Goal: Task Accomplishment & Management: Manage account settings

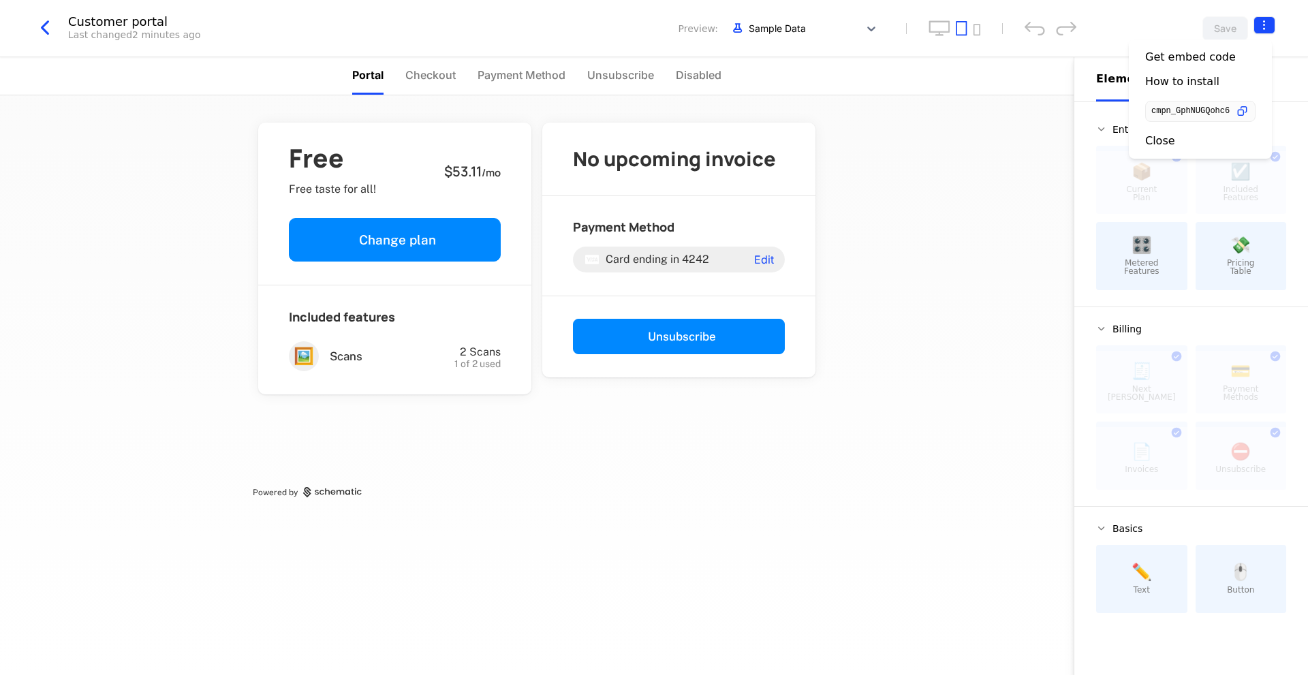
click at [1257, 27] on html "Little Aunt Development Dev Quickstart Features Features Flags Catalog Plans Ad…" at bounding box center [654, 337] width 1308 height 675
click at [1201, 57] on div "Get embed code" at bounding box center [1190, 57] width 91 height 14
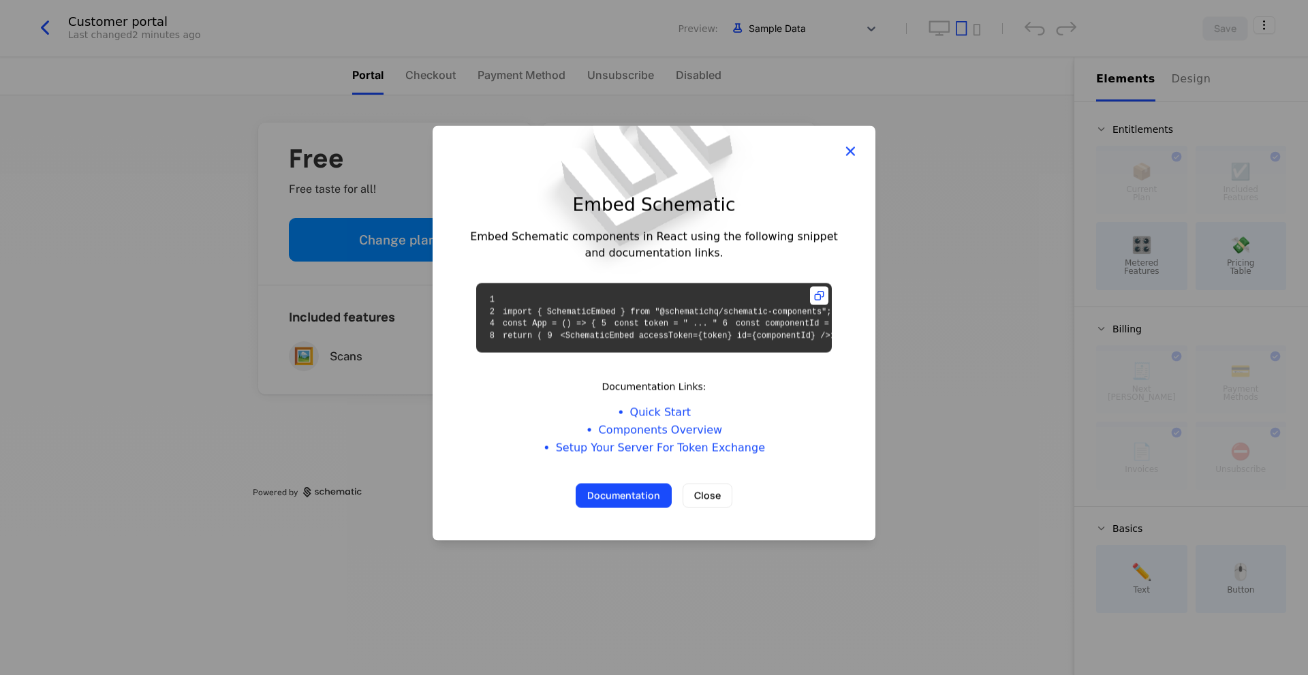
click at [858, 142] on icon "button" at bounding box center [850, 151] width 18 height 18
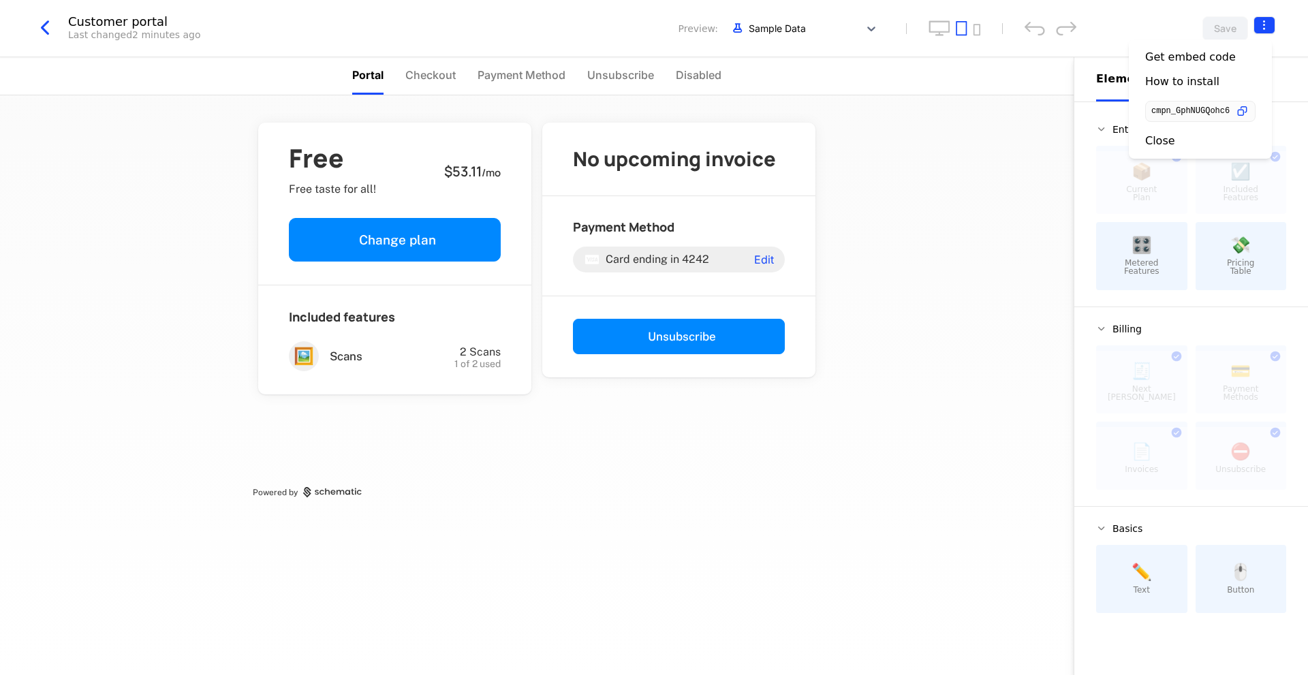
click at [1270, 20] on html "Little Aunt Development Dev Quickstart Features Features Flags Catalog Plans Ad…" at bounding box center [654, 337] width 1308 height 675
click at [1201, 78] on div "How to install" at bounding box center [1182, 82] width 74 height 14
click at [1267, 31] on html "Little Aunt Development Dev Quickstart Features Features Flags Catalog Plans Ad…" at bounding box center [654, 337] width 1308 height 675
click at [1247, 111] on icon "button" at bounding box center [1242, 111] width 14 height 14
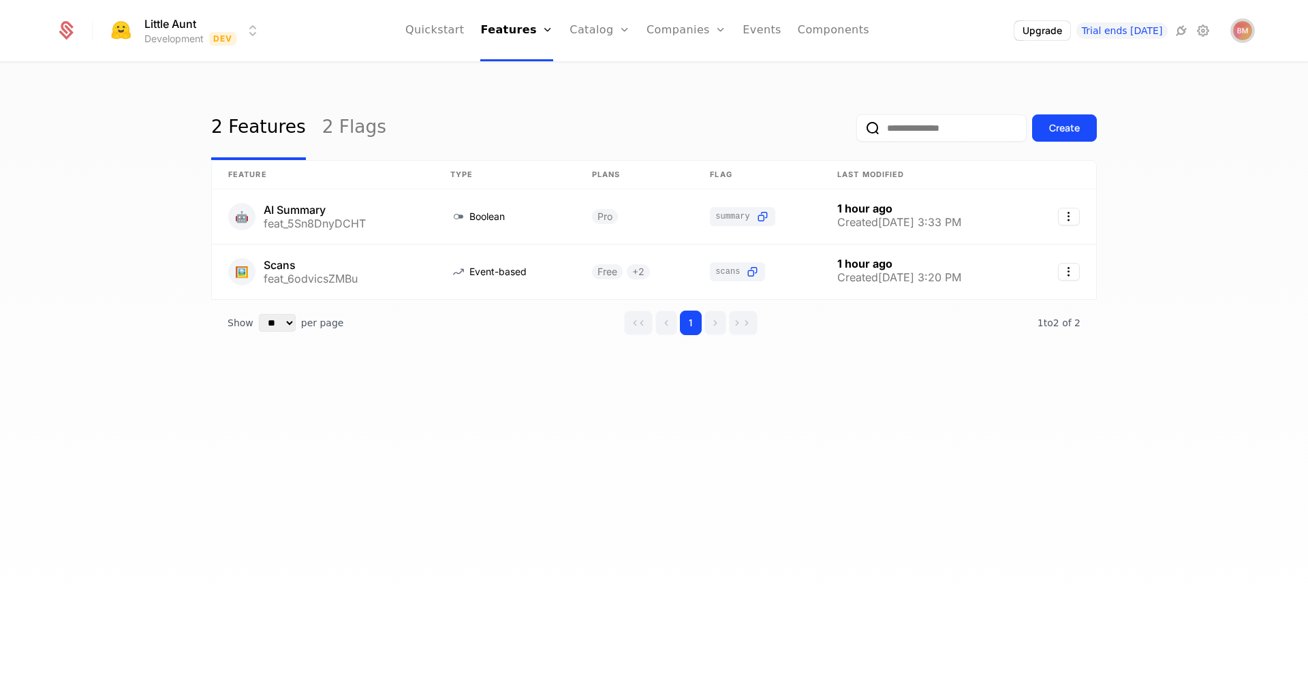
click at [1250, 27] on img "Open user button" at bounding box center [1242, 30] width 19 height 19
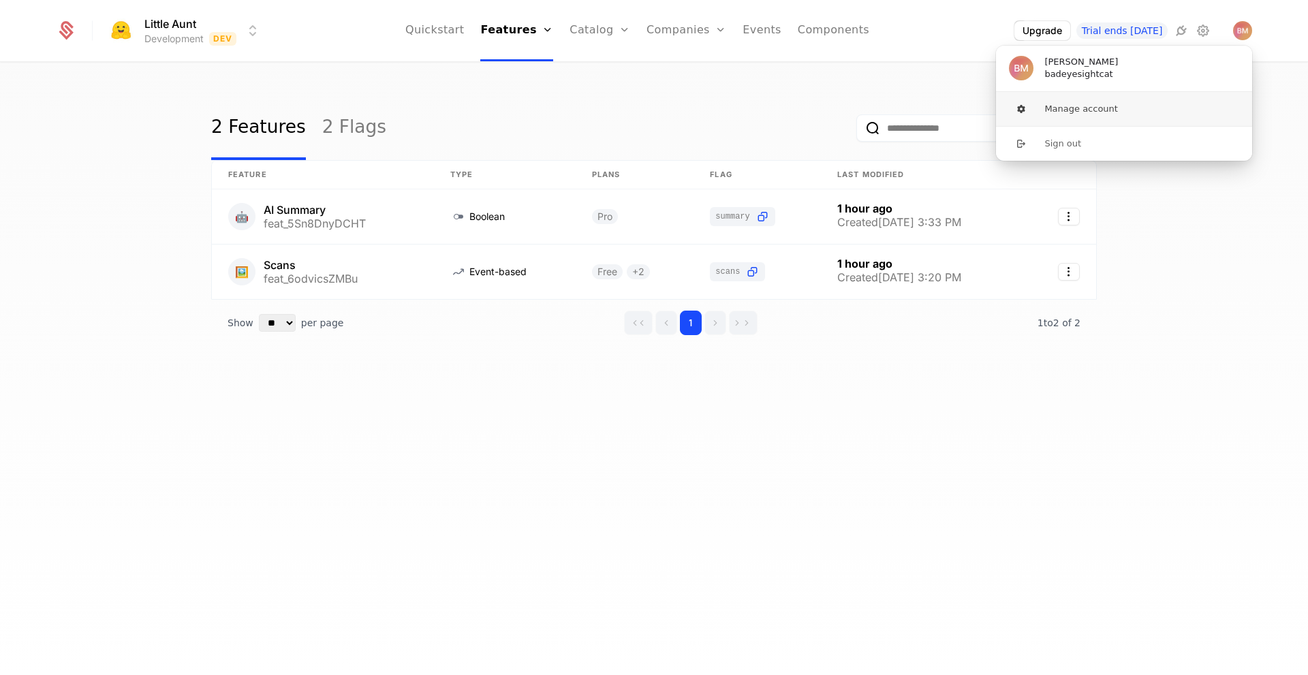
click at [1112, 108] on button "Manage account" at bounding box center [1123, 109] width 257 height 34
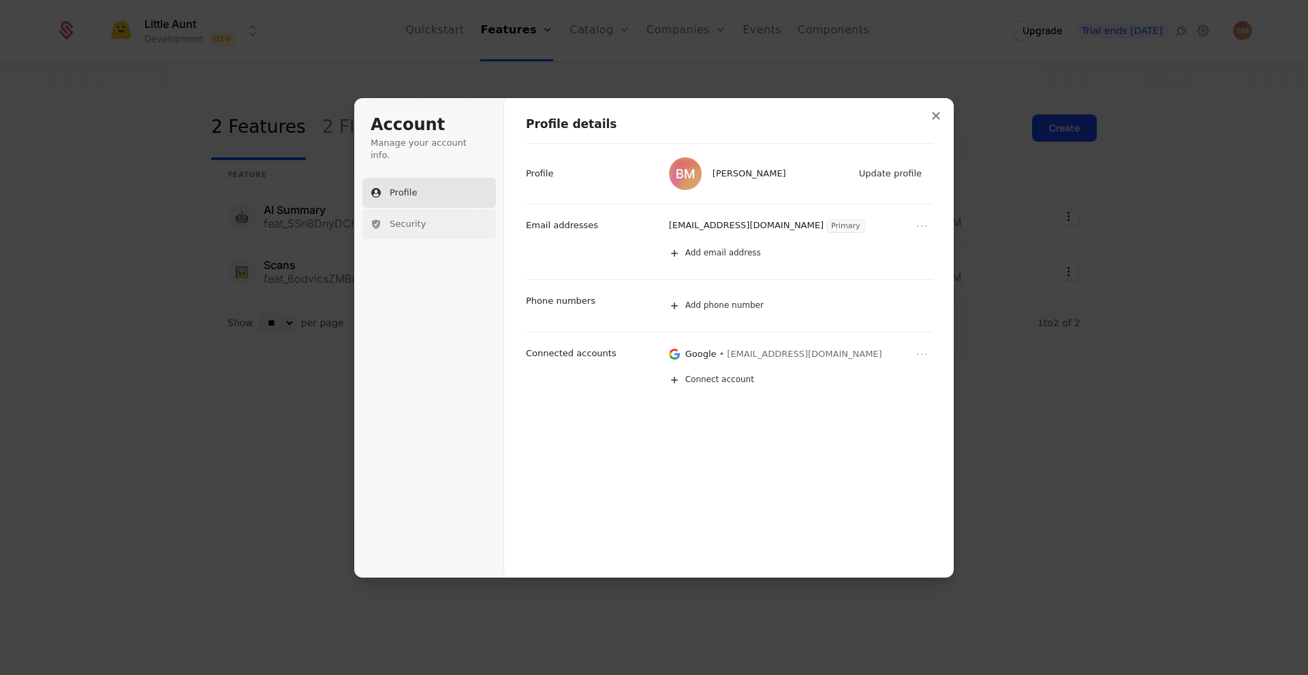
click at [463, 218] on button "Security" at bounding box center [429, 224] width 134 height 30
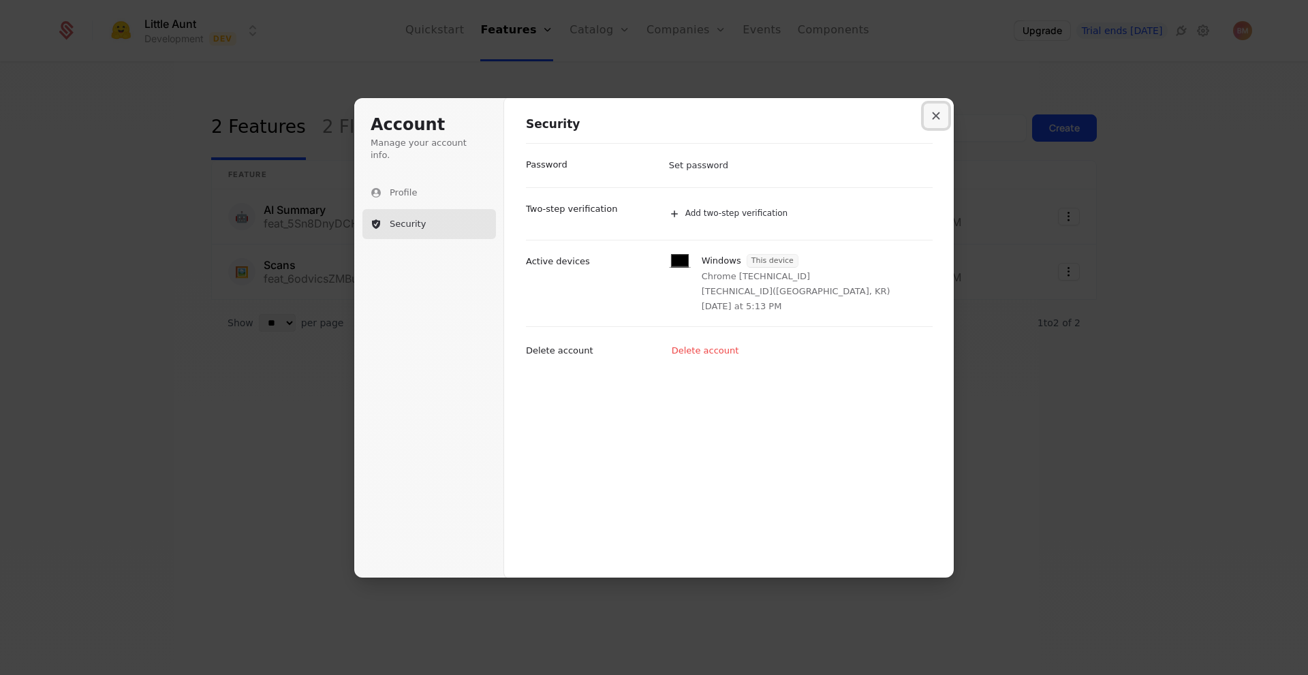
click at [937, 117] on icon "Close modal" at bounding box center [935, 115] width 7 height 7
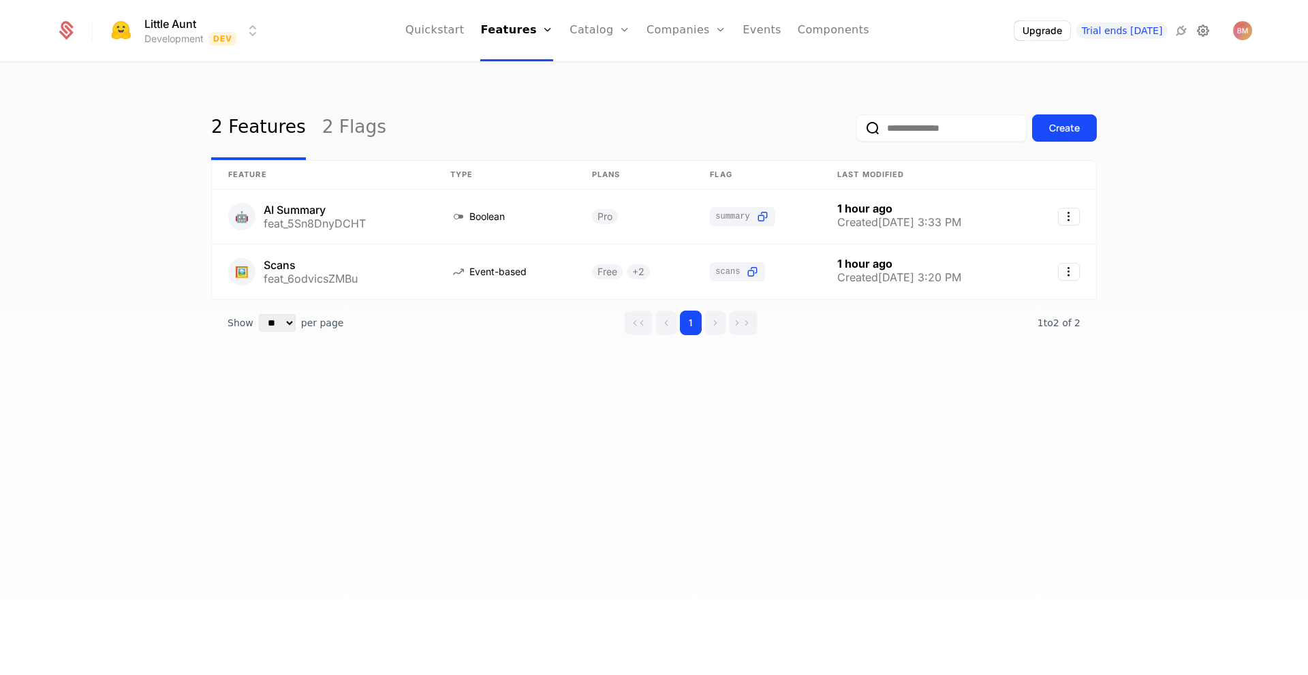
click at [1201, 31] on icon at bounding box center [1203, 30] width 16 height 16
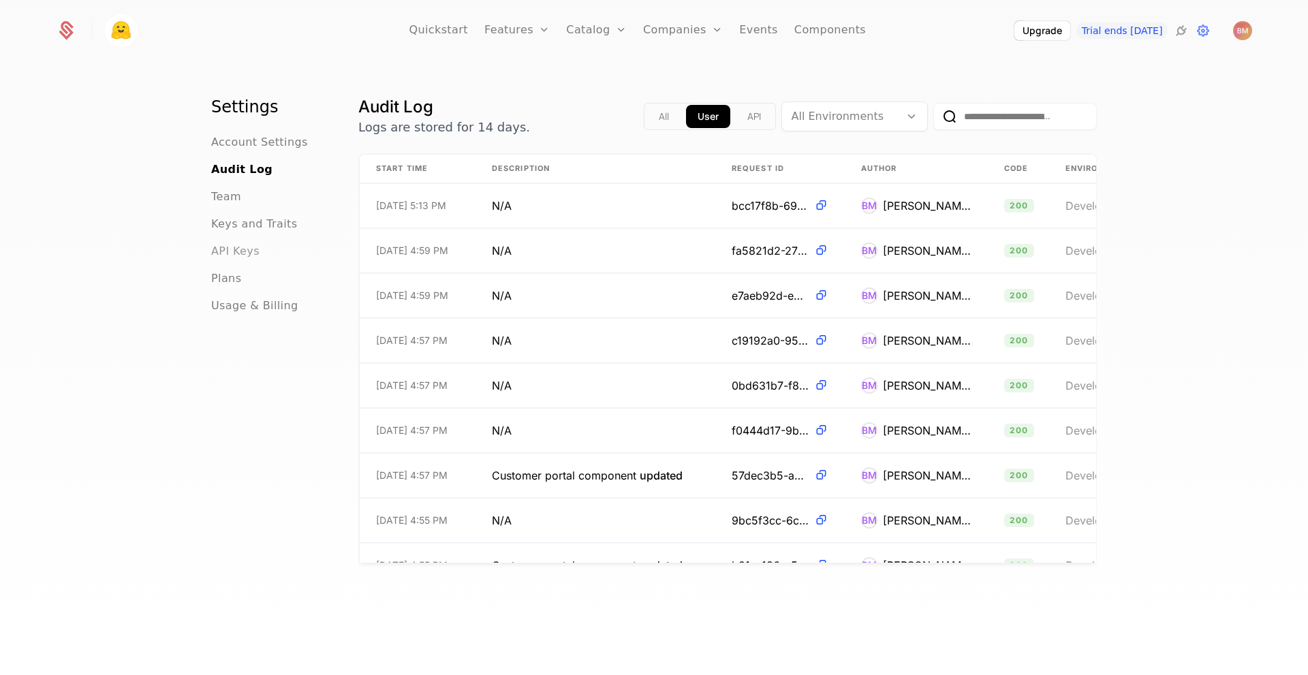
click at [228, 249] on span "API Keys" at bounding box center [235, 251] width 48 height 16
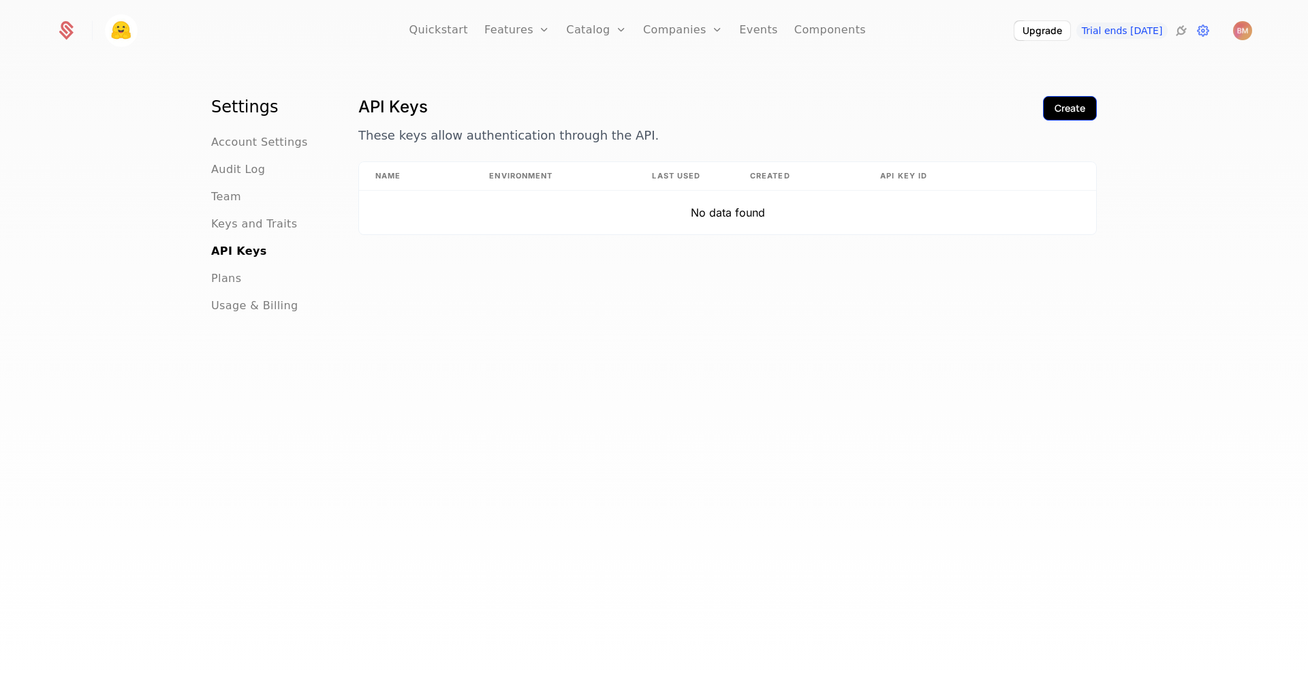
click at [1054, 98] on button "Create" at bounding box center [1070, 108] width 54 height 25
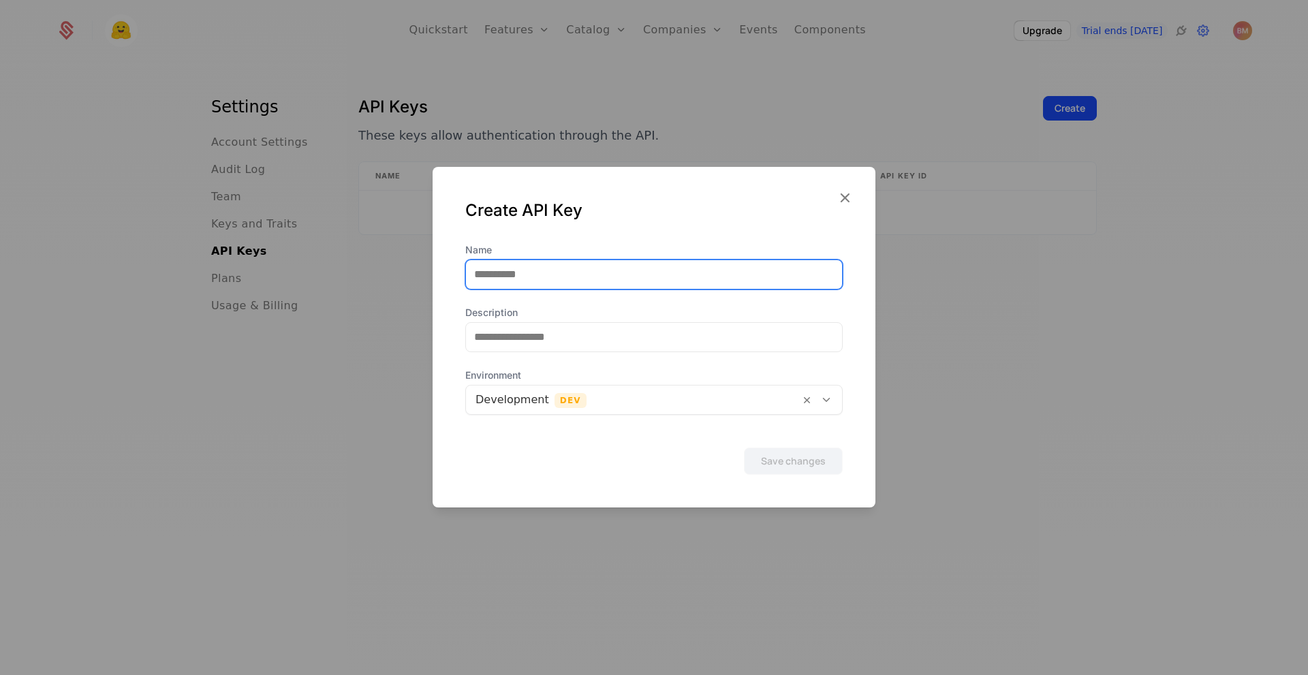
click at [702, 286] on input "Name" at bounding box center [654, 274] width 376 height 29
type input "*******"
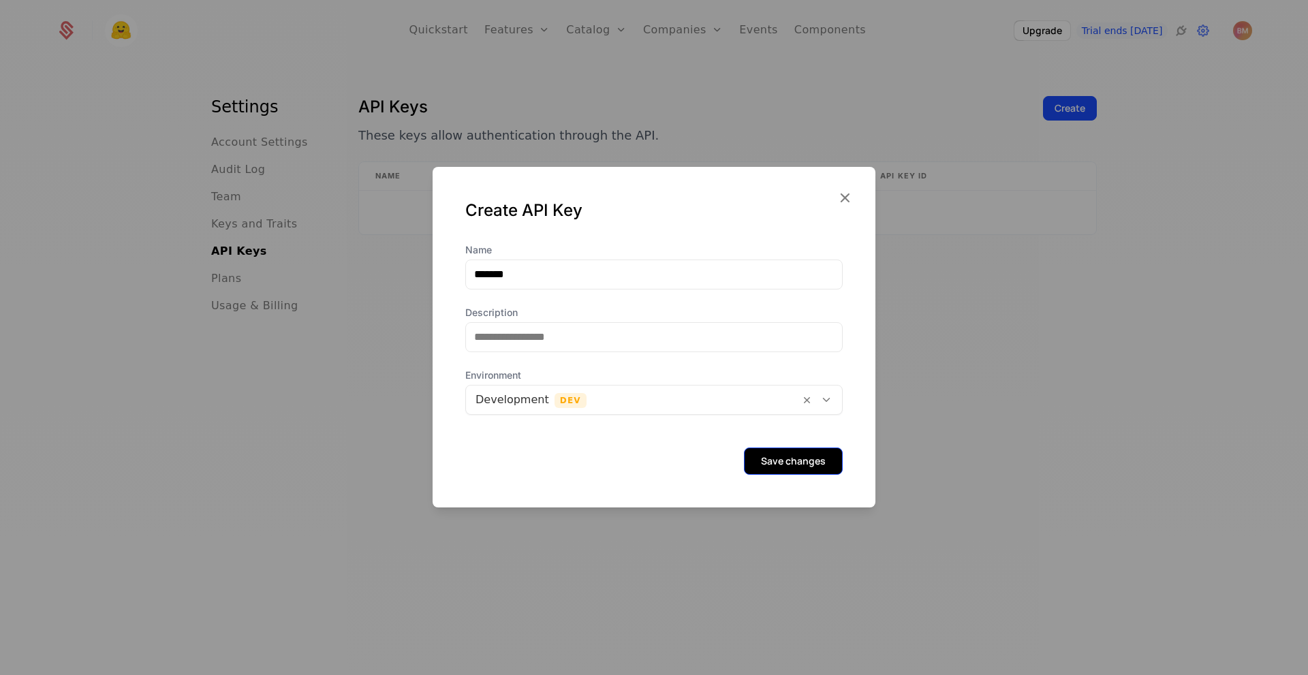
click at [774, 462] on button "Save changes" at bounding box center [793, 461] width 99 height 27
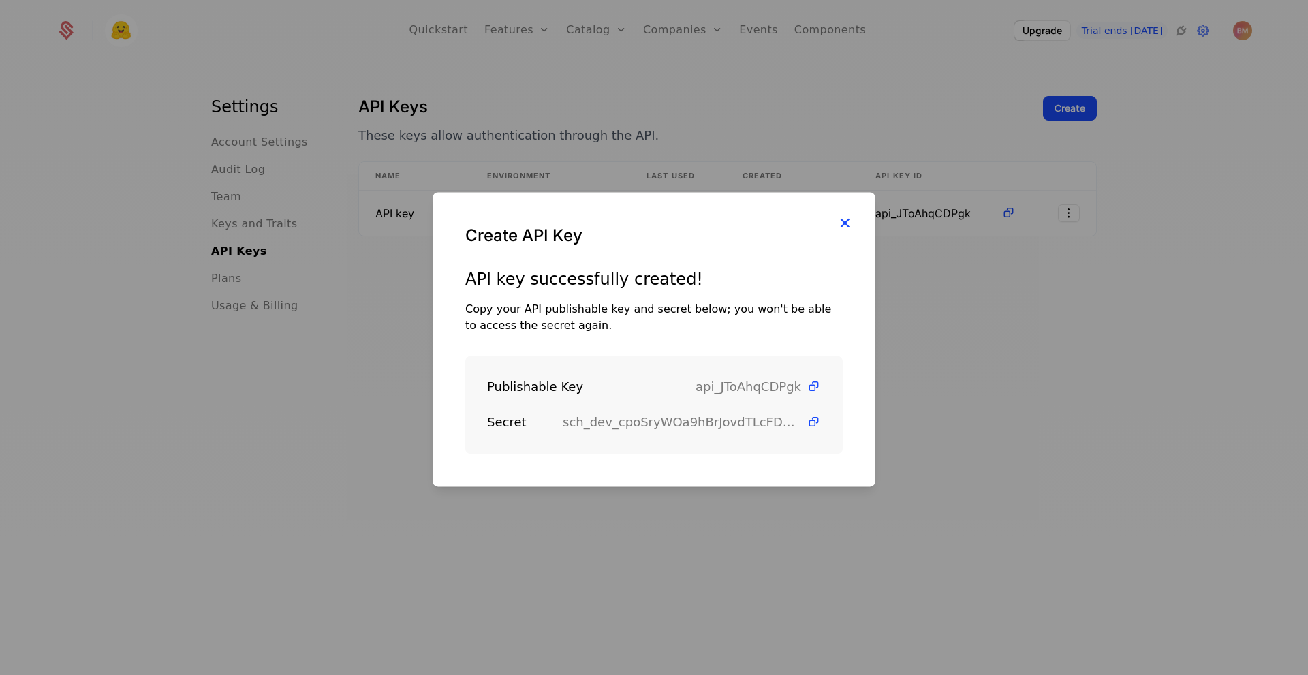
click at [846, 222] on icon "button" at bounding box center [845, 223] width 18 height 18
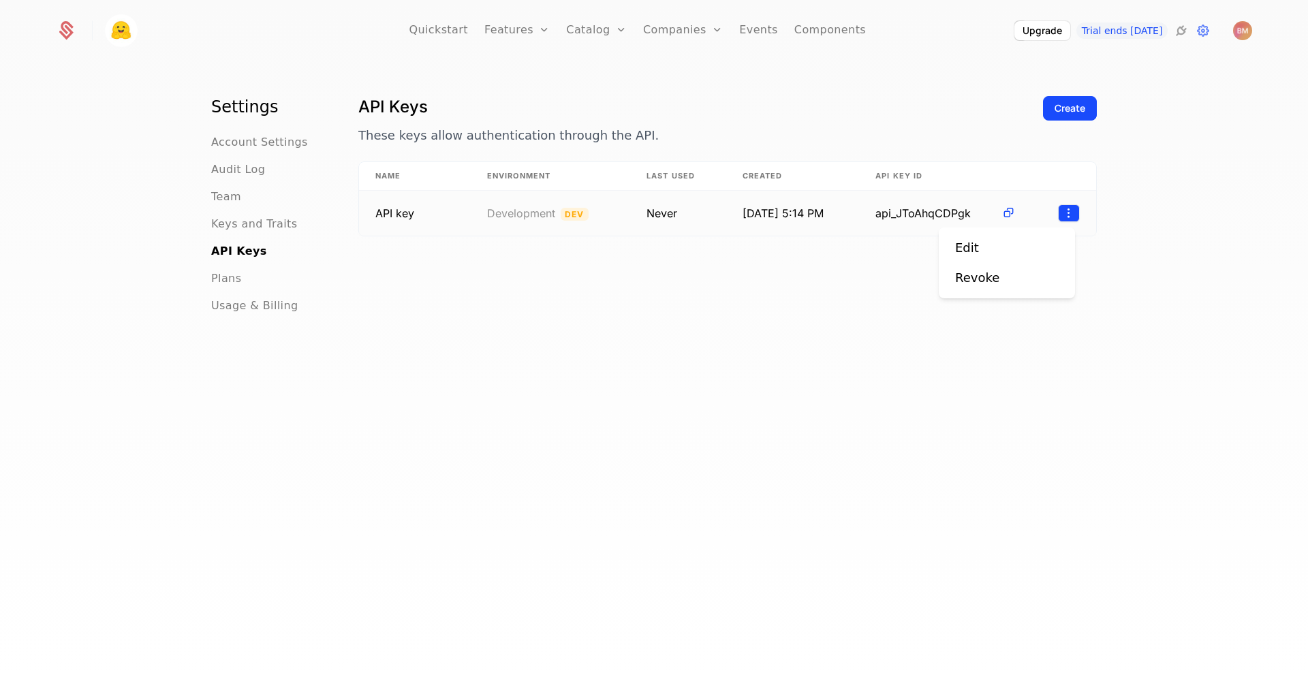
click at [1068, 218] on html "Quickstart Features Features Flags Catalog Plans Add Ons Credits Configuration …" at bounding box center [654, 337] width 1308 height 675
click at [1013, 247] on div "Edit" at bounding box center [1007, 247] width 104 height 19
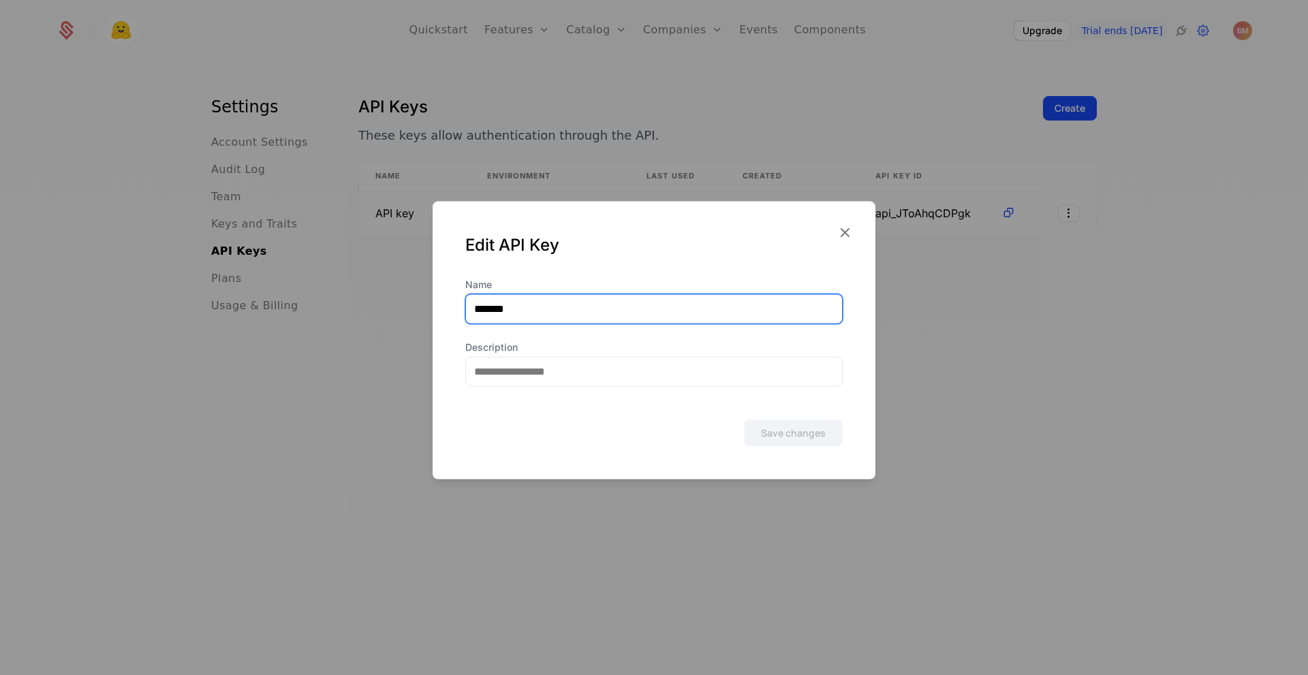
click at [630, 307] on input "*******" at bounding box center [654, 308] width 376 height 29
type input "*"
type input "******"
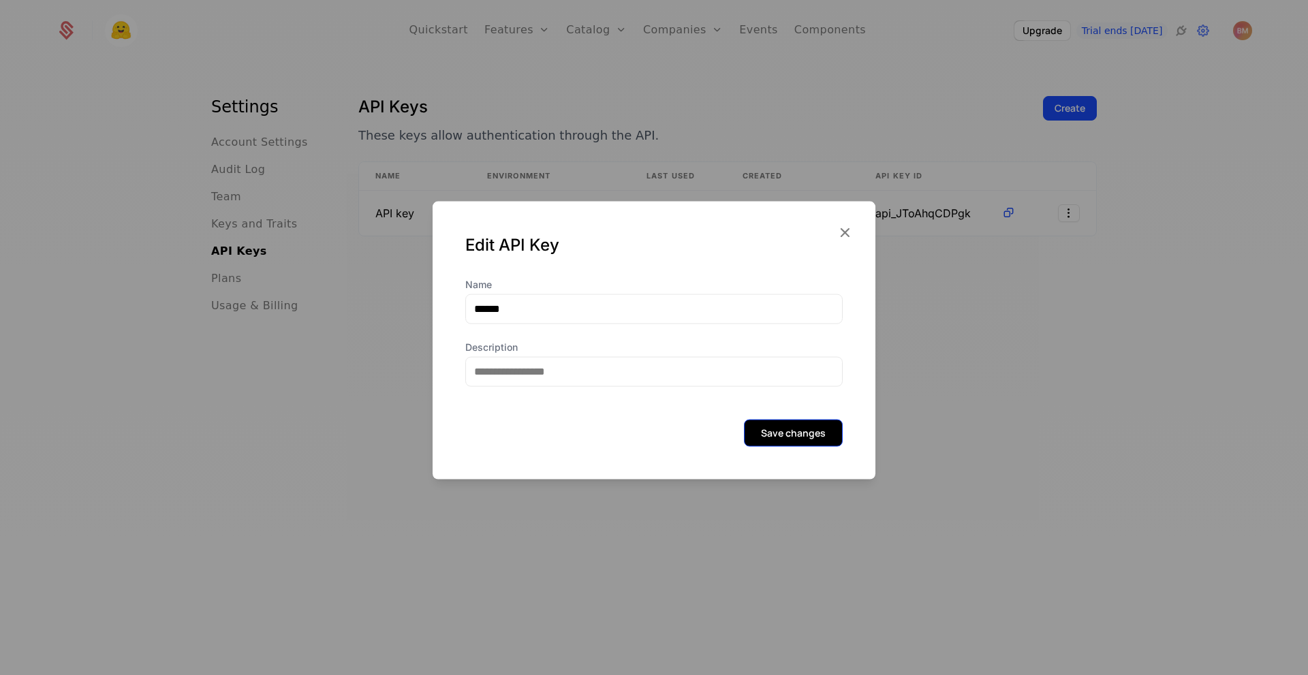
click at [788, 435] on button "Save changes" at bounding box center [793, 432] width 99 height 27
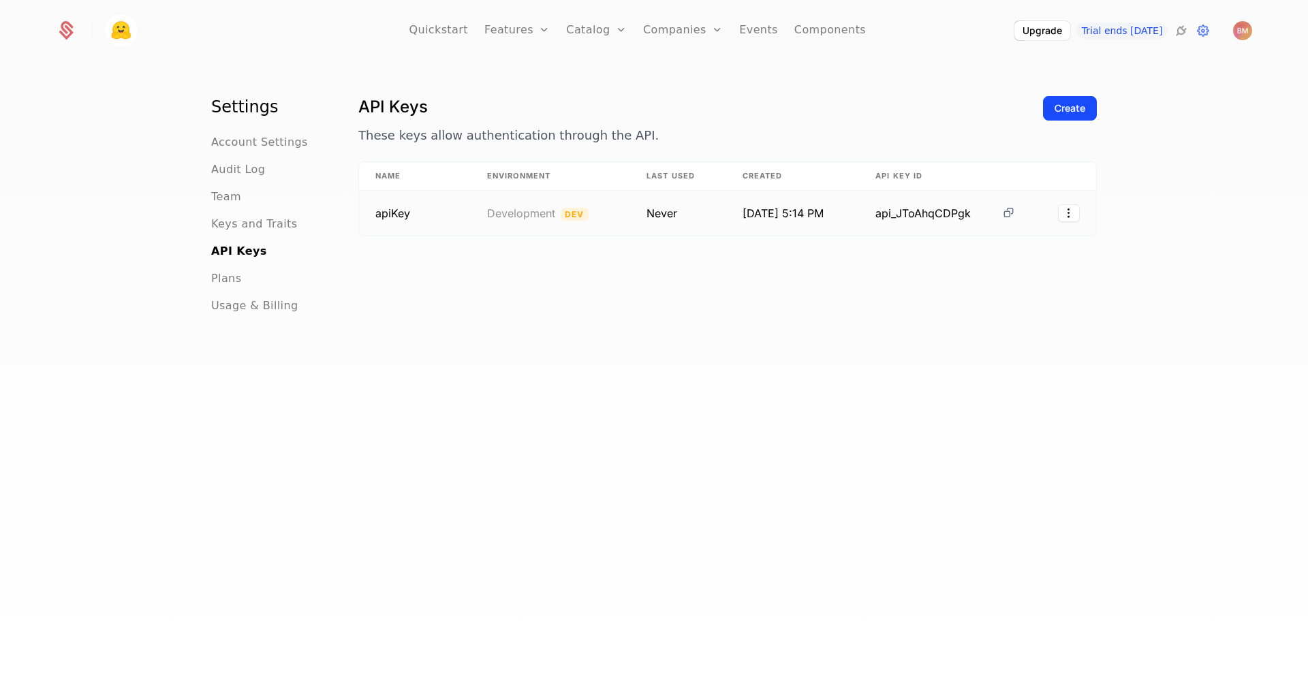
click at [1002, 213] on icon at bounding box center [1008, 213] width 14 height 14
click at [1057, 215] on html "Quickstart Features Features Flags Catalog Plans Add Ons Credits Configuration …" at bounding box center [654, 337] width 1308 height 675
click at [969, 279] on div "Revoke" at bounding box center [977, 277] width 44 height 19
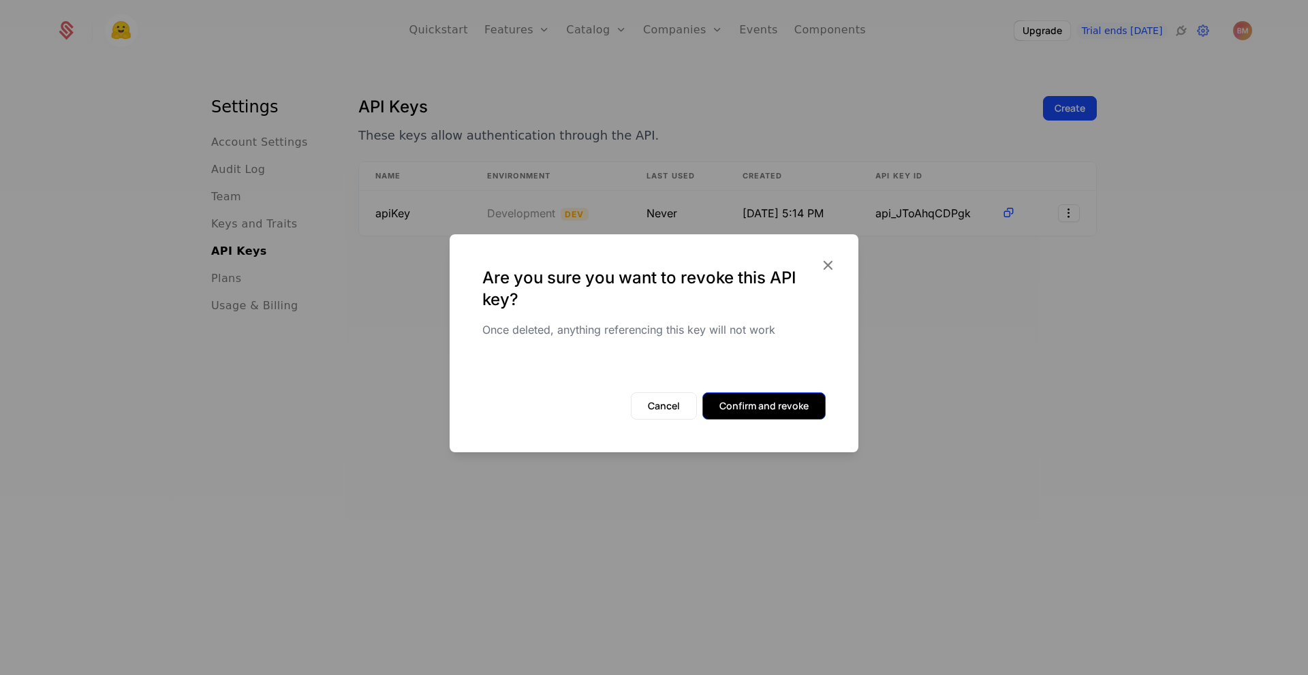
click at [756, 401] on button "Confirm and revoke" at bounding box center [763, 405] width 123 height 27
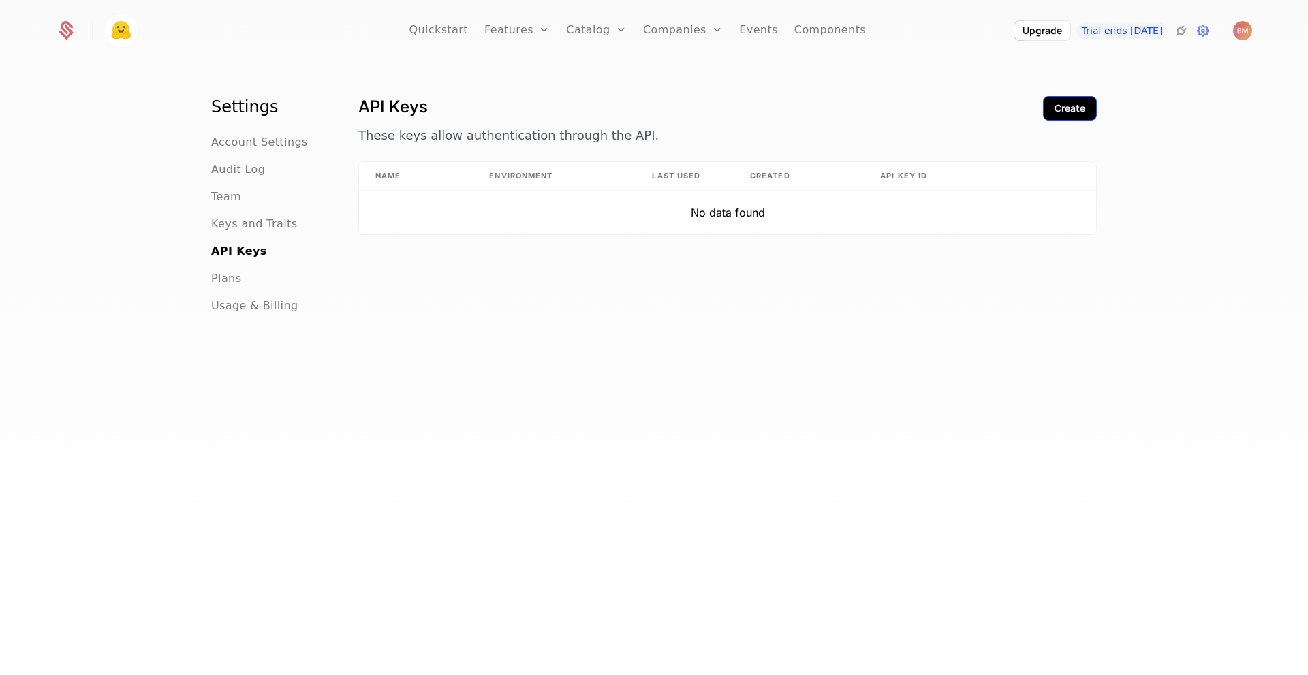
click at [1056, 115] on button "Create" at bounding box center [1070, 108] width 54 height 25
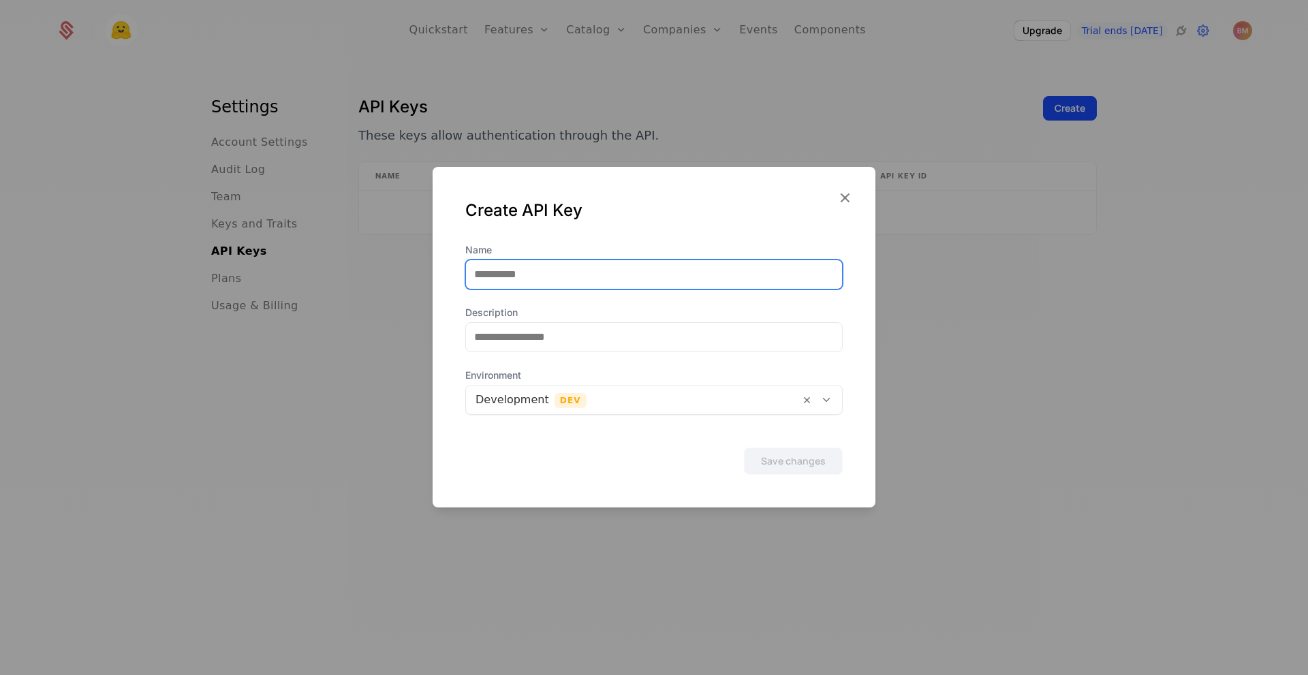
click at [771, 269] on input "Name" at bounding box center [654, 274] width 376 height 29
type input "******"
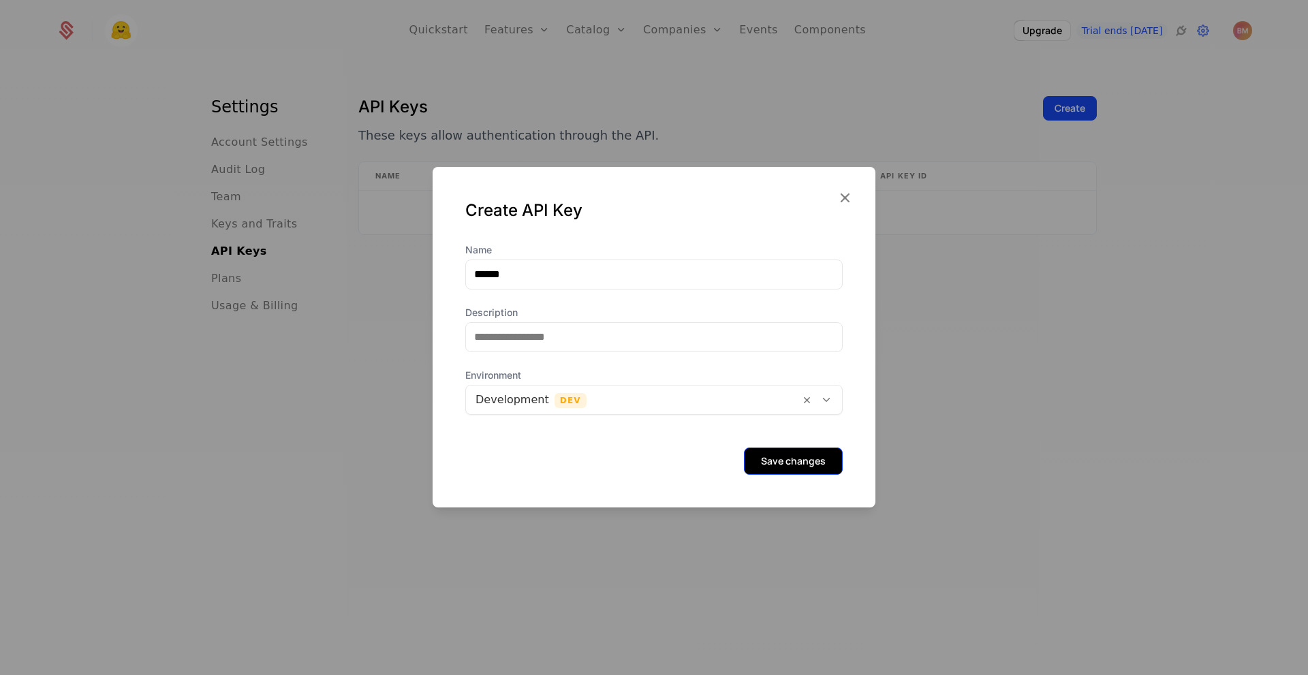
click at [768, 452] on button "Save changes" at bounding box center [793, 461] width 99 height 27
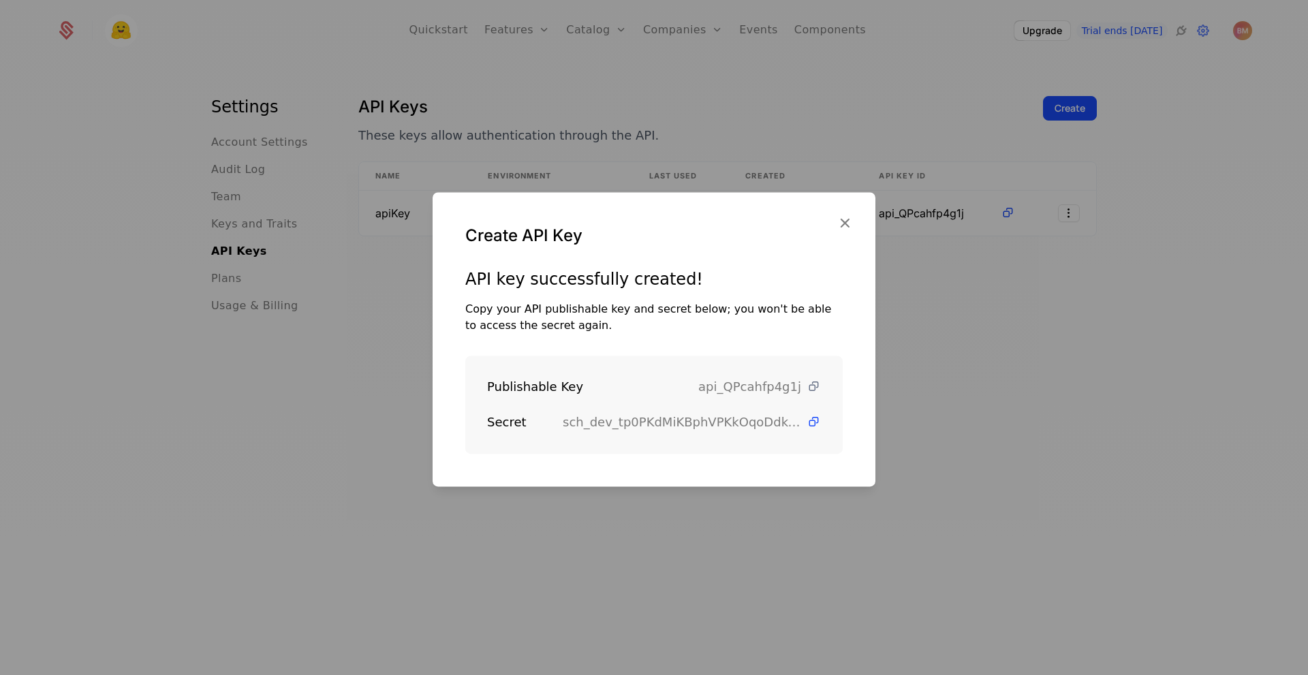
click at [806, 388] on icon at bounding box center [813, 386] width 14 height 14
click at [806, 422] on icon at bounding box center [813, 422] width 14 height 14
click at [843, 222] on icon "button" at bounding box center [845, 223] width 18 height 18
